Goal: Information Seeking & Learning: Learn about a topic

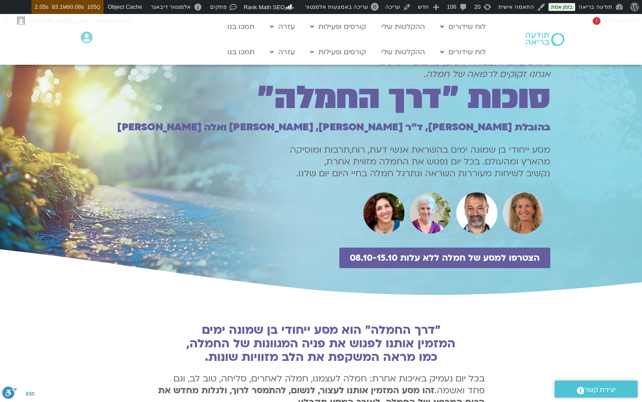
scroll to position [7, 0]
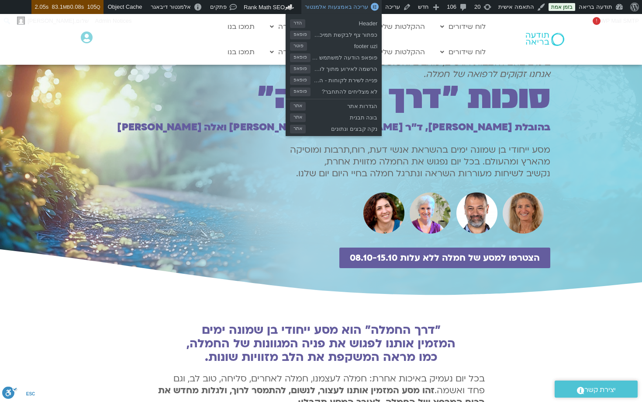
click at [348, 8] on span "עריכה באמצעות אלמנטור" at bounding box center [336, 6] width 63 height 7
click at [351, 7] on span "עריכה באמצעות אלמנטור" at bounding box center [336, 6] width 63 height 7
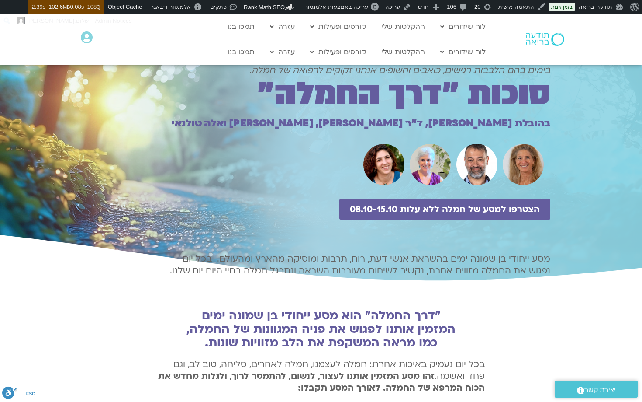
scroll to position [14, 0]
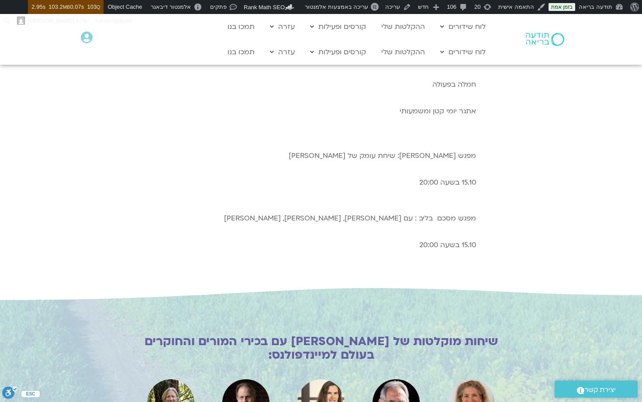
scroll to position [480, 0]
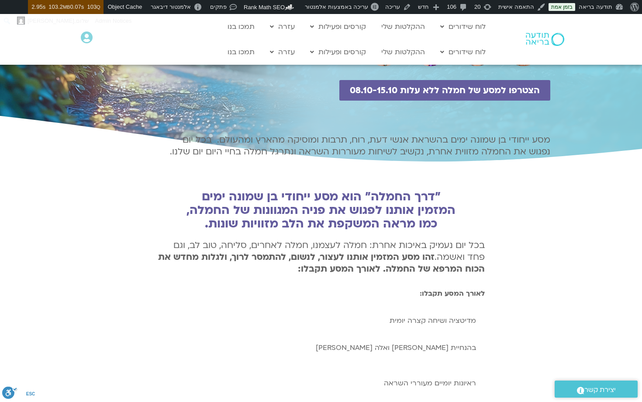
scroll to position [0, 0]
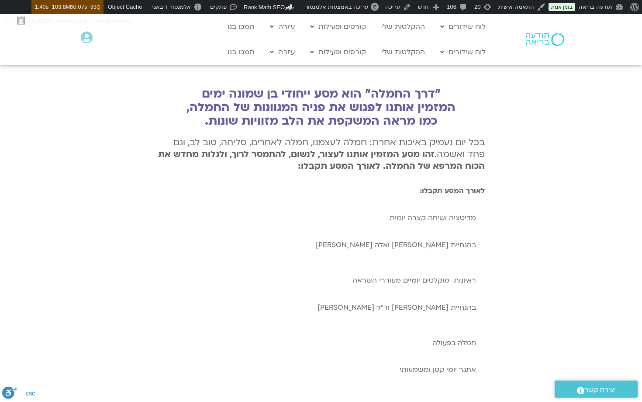
scroll to position [222, 0]
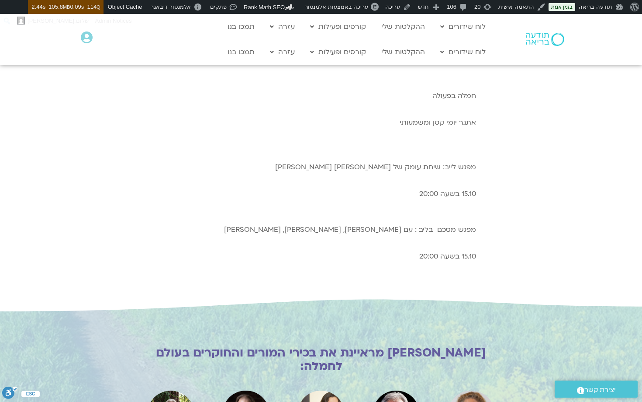
scroll to position [468, 0]
